Goal: Find specific page/section: Find specific page/section

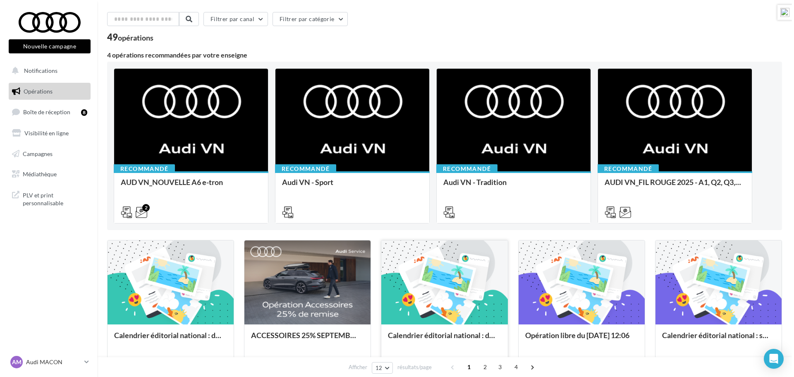
scroll to position [41, 0]
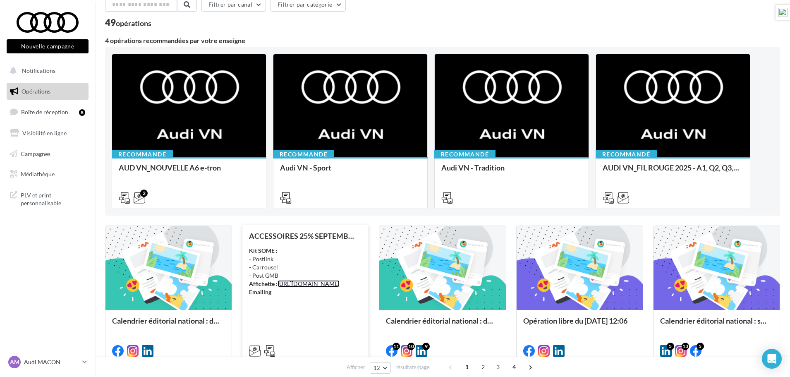
click at [315, 287] on link "[URL][DOMAIN_NAME]" at bounding box center [309, 283] width 62 height 7
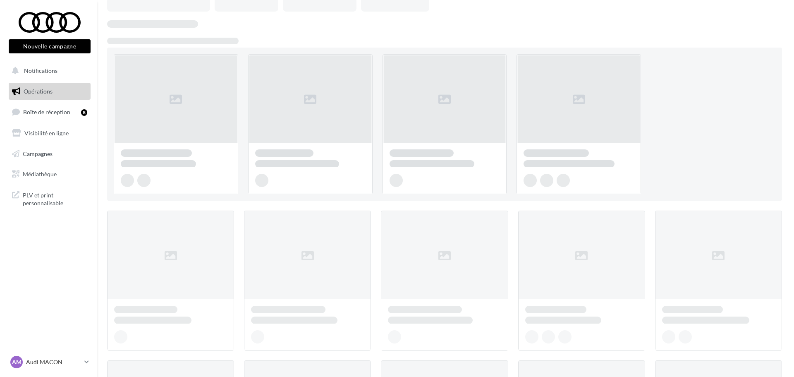
scroll to position [41, 0]
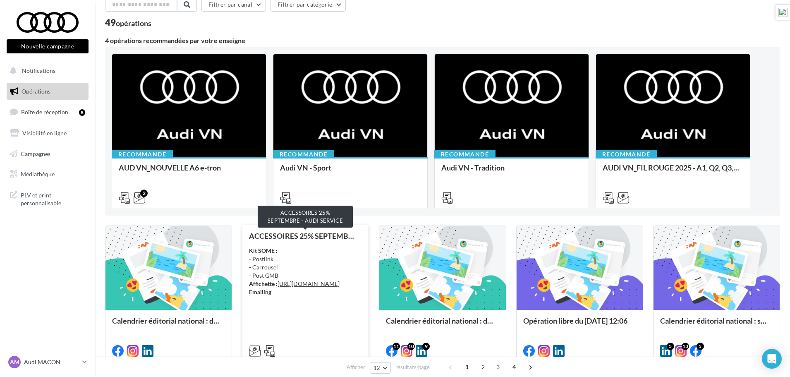
click at [287, 235] on div "ACCESSOIRES 25% SEPTEMBRE - AUDI SERVICE" at bounding box center [305, 236] width 113 height 8
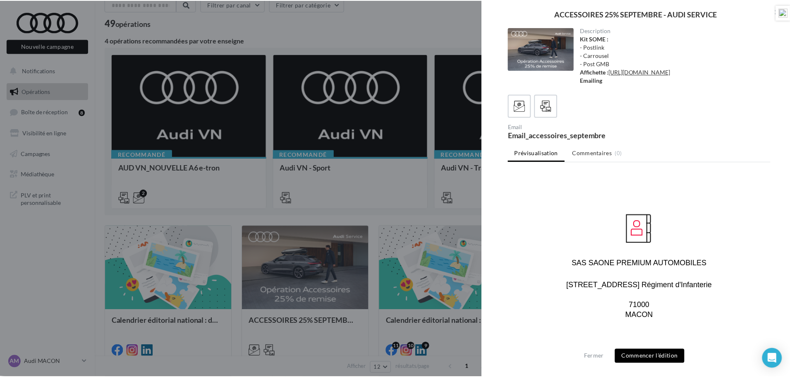
scroll to position [2069, 0]
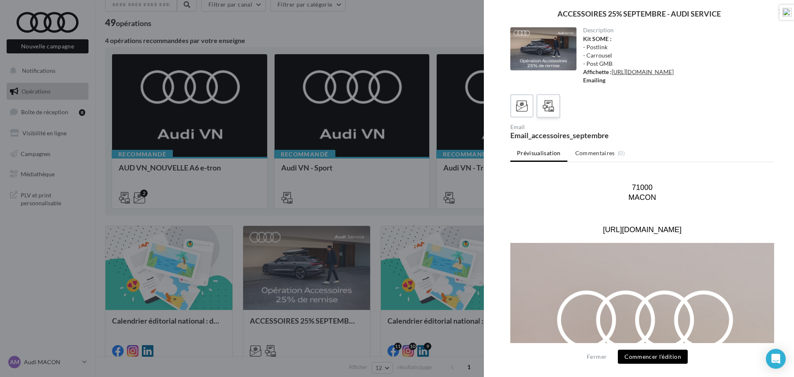
click at [558, 117] on label at bounding box center [549, 106] width 24 height 24
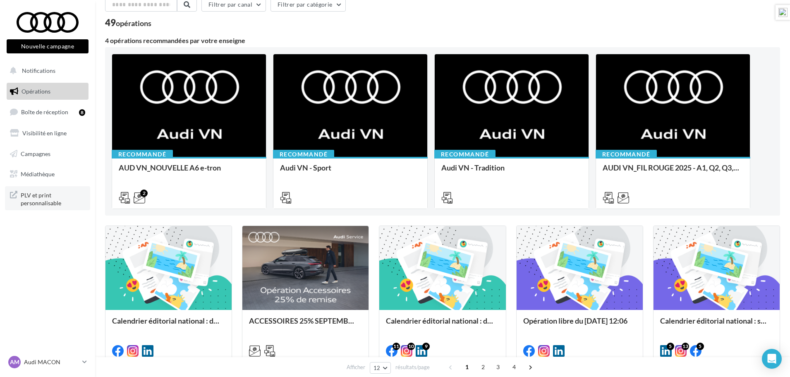
click at [35, 197] on span "PLV et print personnalisable" at bounding box center [53, 198] width 65 height 18
